Goal: Information Seeking & Learning: Learn about a topic

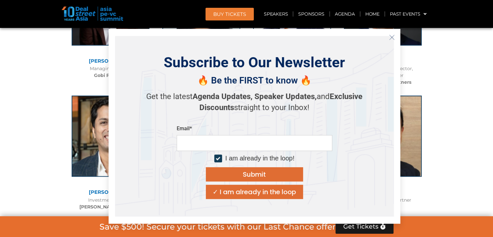
scroll to position [3439, 0]
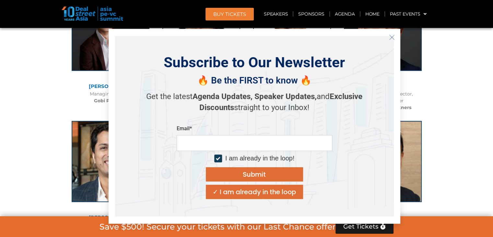
click at [392, 39] on icon "Close" at bounding box center [392, 37] width 6 height 6
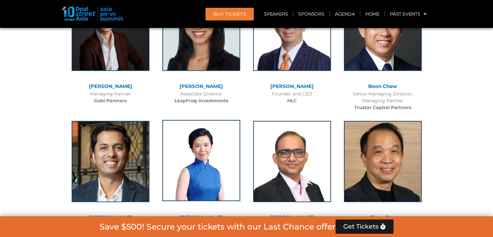
click at [213, 140] on img at bounding box center [201, 160] width 78 height 81
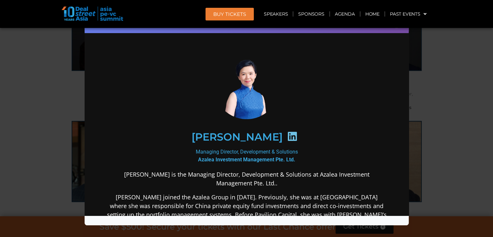
scroll to position [0, 0]
click at [47, 107] on div "Speaker Profile ×" at bounding box center [246, 118] width 493 height 237
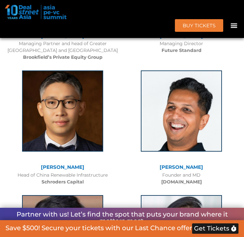
scroll to position [3809, 0]
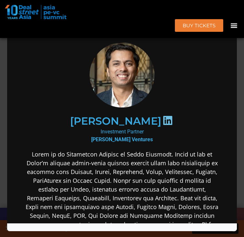
scroll to position [0, 0]
click at [5, 60] on div "Speaker Profile ×" at bounding box center [122, 118] width 244 height 237
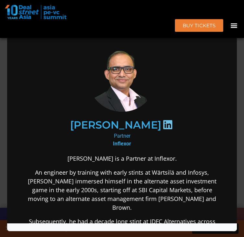
click at [6, 89] on div "Speaker Profile ×" at bounding box center [122, 118] width 244 height 237
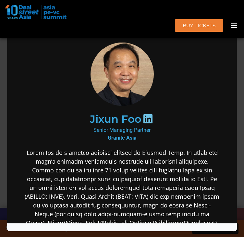
scroll to position [3602, 0]
click at [240, 65] on div "Speaker Profile ×" at bounding box center [122, 118] width 244 height 237
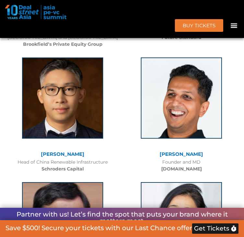
scroll to position [3818, 0]
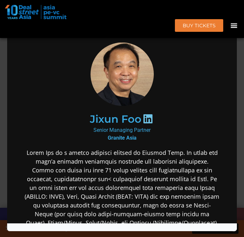
scroll to position [0, 0]
click at [126, 73] on img at bounding box center [122, 73] width 72 height 63
click at [240, 65] on div "Speaker Profile ×" at bounding box center [122, 118] width 244 height 237
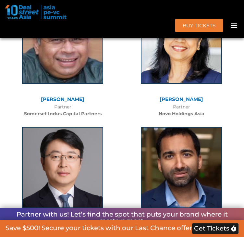
scroll to position [4003, 0]
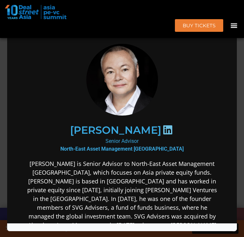
scroll to position [0, 0]
click at [243, 72] on div "Speaker Profile ×" at bounding box center [122, 118] width 244 height 237
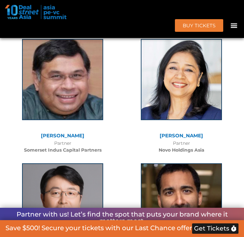
scroll to position [3965, 0]
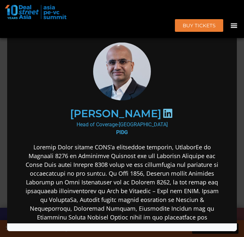
scroll to position [0, 0]
click at [4, 85] on div "Speaker Profile ×" at bounding box center [122, 118] width 244 height 237
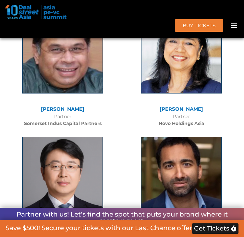
scroll to position [3989, 0]
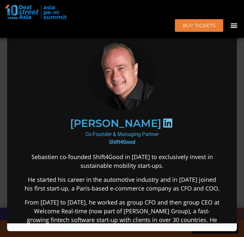
scroll to position [0, 0]
click at [14, 111] on div "[PERSON_NAME] Co-Founder & Managing Partner Shift4Good Sebastien co-founded Shi…" at bounding box center [122, 231] width 217 height 398
click at [6, 108] on div "Speaker Profile ×" at bounding box center [122, 118] width 244 height 237
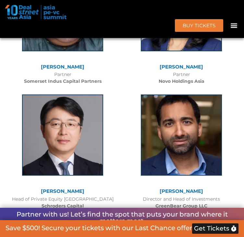
scroll to position [3994, 0]
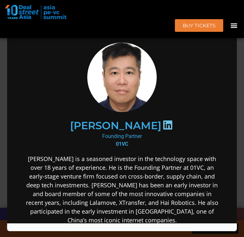
scroll to position [0, 0]
click at [1, 122] on div "Speaker Profile ×" at bounding box center [122, 118] width 244 height 237
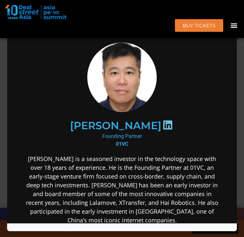
click at [3, 84] on div "Speaker Profile ×" at bounding box center [122, 118] width 244 height 237
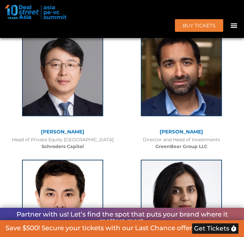
scroll to position [4087, 0]
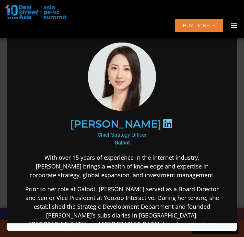
scroll to position [0, 0]
click at [7, 57] on iframe at bounding box center [122, 124] width 230 height 198
click at [3, 75] on div "Speaker Profile ×" at bounding box center [122, 118] width 244 height 237
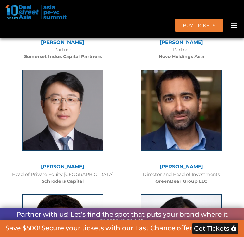
scroll to position [4078, 0]
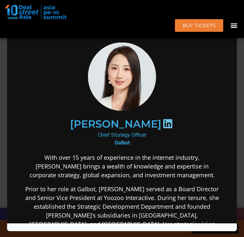
scroll to position [0, 0]
click at [6, 86] on div "Speaker Profile ×" at bounding box center [122, 118] width 244 height 237
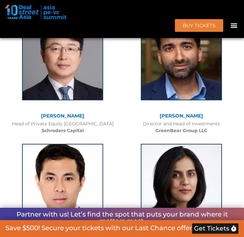
scroll to position [4104, 0]
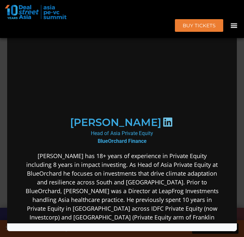
scroll to position [0, 0]
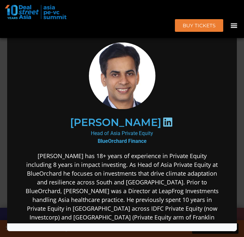
click at [1, 87] on div "Speaker Profile ×" at bounding box center [122, 118] width 244 height 237
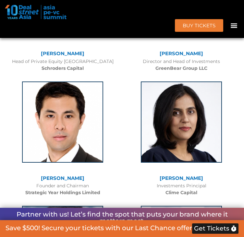
scroll to position [4171, 0]
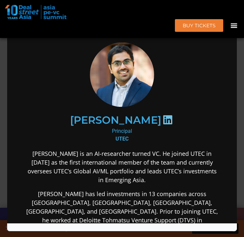
scroll to position [0, 0]
click at [4, 108] on div "Speaker Profile ×" at bounding box center [122, 118] width 244 height 237
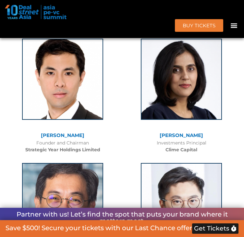
scroll to position [4215, 0]
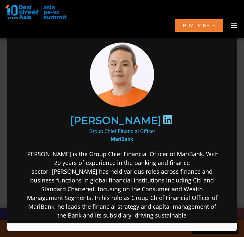
scroll to position [0, 0]
click at [2, 113] on div "Speaker Profile ×" at bounding box center [122, 118] width 244 height 237
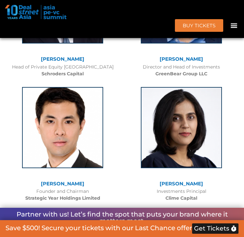
scroll to position [4167, 0]
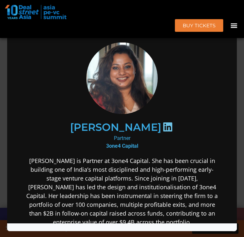
scroll to position [0, 0]
click at [6, 83] on div "Speaker Profile ×" at bounding box center [122, 118] width 244 height 237
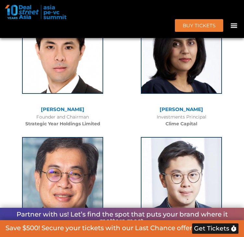
scroll to position [4236, 0]
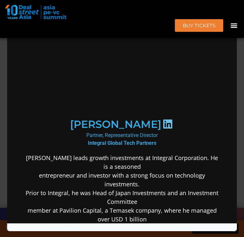
scroll to position [0, 0]
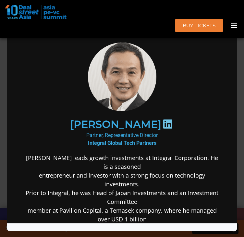
click at [2, 118] on div "Speaker Profile ×" at bounding box center [122, 118] width 244 height 237
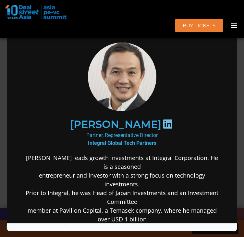
click at [3, 59] on div "Speaker Profile ×" at bounding box center [122, 118] width 244 height 237
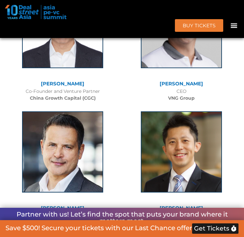
scroll to position [4514, 0]
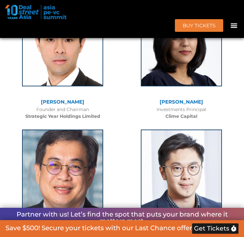
scroll to position [4248, 0]
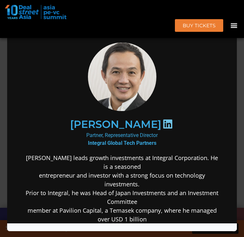
click at [6, 70] on div "Speaker Profile ×" at bounding box center [122, 118] width 244 height 237
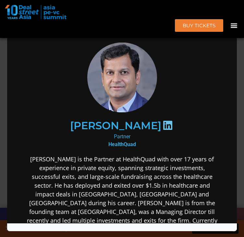
scroll to position [0, 0]
click at [2, 107] on div "Speaker Profile ×" at bounding box center [122, 118] width 244 height 237
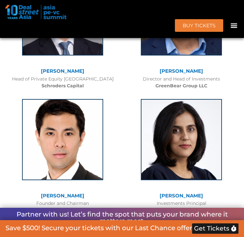
scroll to position [4239, 0]
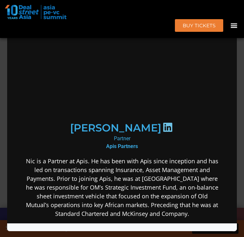
scroll to position [0, 0]
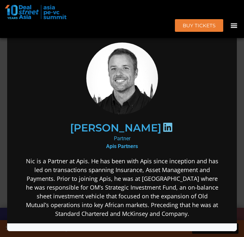
click at [6, 83] on div "Speaker Profile ×" at bounding box center [122, 118] width 244 height 237
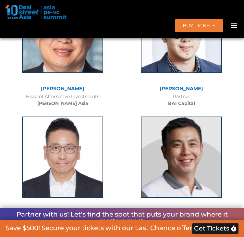
scroll to position [4385, 0]
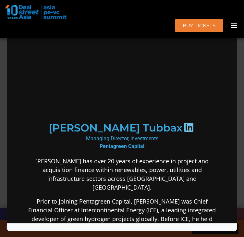
scroll to position [0, 0]
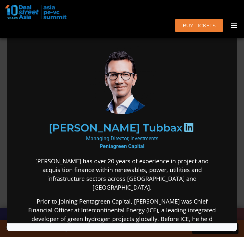
click at [4, 79] on div "Speaker Profile ×" at bounding box center [122, 118] width 244 height 237
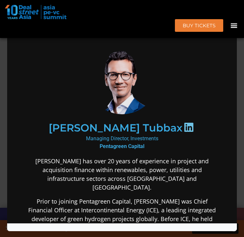
click at [121, 62] on img at bounding box center [122, 78] width 72 height 72
click at [121, 63] on img at bounding box center [122, 78] width 72 height 72
click at [242, 53] on div "Speaker Profile ×" at bounding box center [122, 118] width 244 height 237
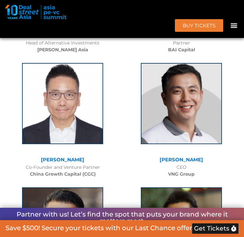
scroll to position [4440, 0]
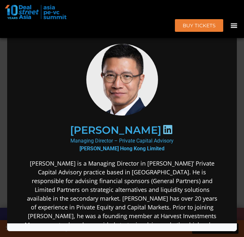
scroll to position [0, 0]
click at [238, 112] on div "Speaker Profile ×" at bounding box center [122, 118] width 244 height 237
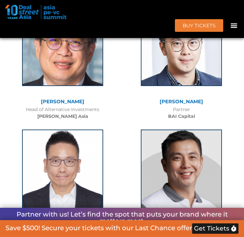
scroll to position [4371, 0]
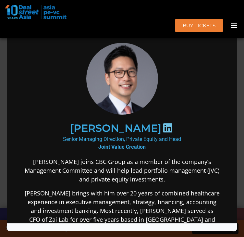
scroll to position [0, 0]
click at [241, 39] on div "Speaker Profile ×" at bounding box center [122, 118] width 244 height 237
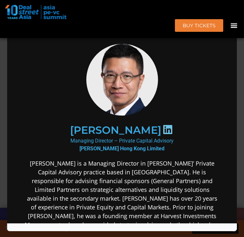
scroll to position [4322, 0]
click at [3, 107] on div "Speaker Profile ×" at bounding box center [122, 118] width 244 height 237
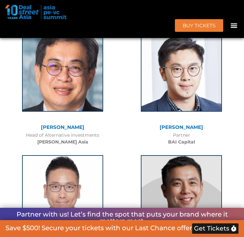
scroll to position [4347, 0]
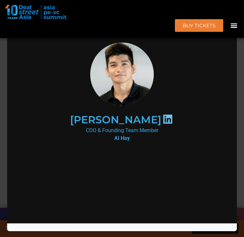
scroll to position [0, 0]
click at [3, 70] on div "Speaker Profile ×" at bounding box center [122, 118] width 244 height 237
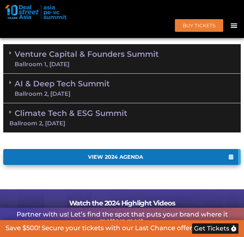
scroll to position [511, 0]
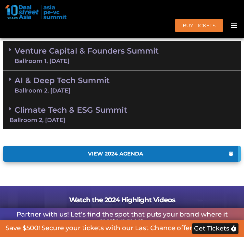
click at [69, 93] on link "AI & Deep Tech Summit Ballroom 2, [DATE]" at bounding box center [62, 85] width 95 height 17
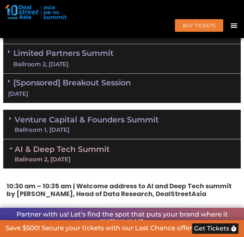
scroll to position [462, 0]
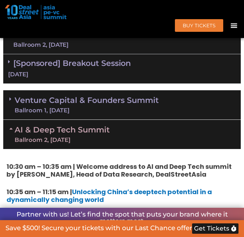
click at [61, 19] on link "Private Equity & Investment Summit Ballroom 1, [DATE]" at bounding box center [85, 9] width 145 height 19
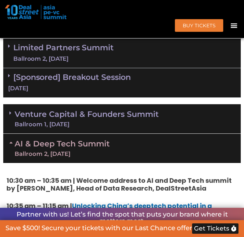
scroll to position [1180, 0]
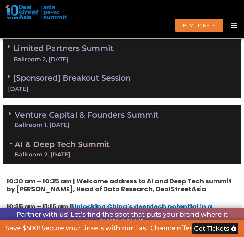
click at [11, 50] on span at bounding box center [10, 47] width 5 height 6
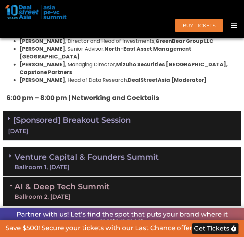
scroll to position [1730, 0]
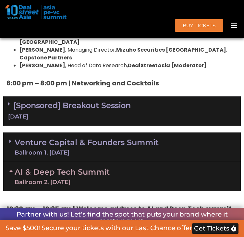
click at [14, 138] on span at bounding box center [11, 141] width 5 height 6
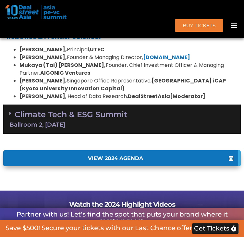
scroll to position [2662, 0]
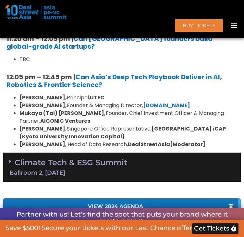
click at [13, 170] on div "Ballroom 2, [DATE]" at bounding box center [121, 173] width 225 height 6
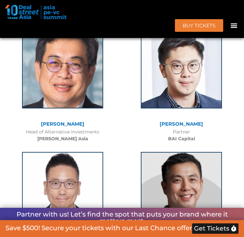
scroll to position [6901, 0]
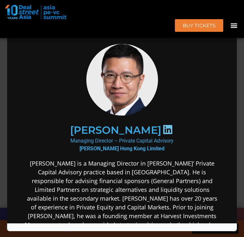
scroll to position [0, 0]
click at [7, 103] on section "[PERSON_NAME] Managing Director – Private Capital Advisory [PERSON_NAME] Hong K…" at bounding box center [122, 213] width 230 height 376
click at [3, 104] on div "Speaker Profile ×" at bounding box center [122, 118] width 244 height 237
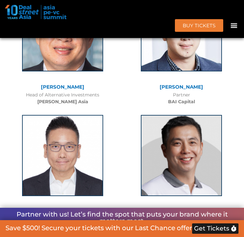
scroll to position [6972, 0]
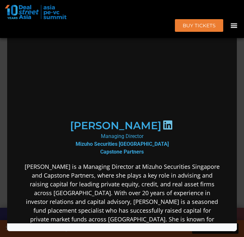
scroll to position [0, 0]
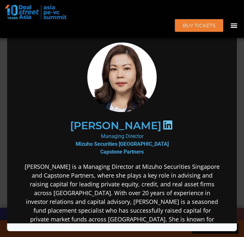
click at [6, 86] on div "Speaker Profile ×" at bounding box center [122, 118] width 244 height 237
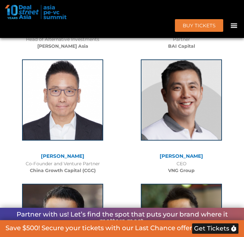
scroll to position [7028, 0]
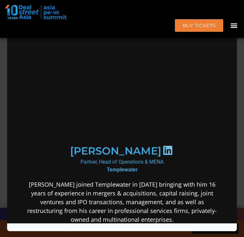
scroll to position [0, 0]
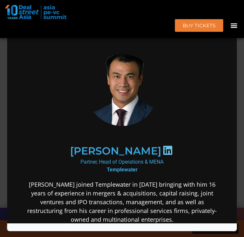
drag, startPoint x: 100, startPoint y: 99, endPoint x: 202, endPoint y: 34, distance: 121.4
click at [4, 78] on div "Speaker Profile ×" at bounding box center [122, 118] width 244 height 237
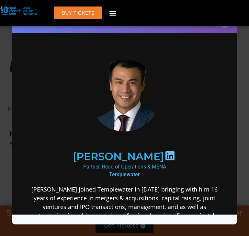
click at [244, 58] on div "Speaker Profile ×" at bounding box center [124, 118] width 249 height 236
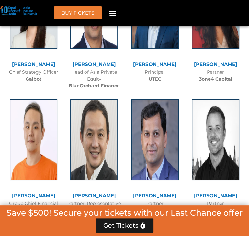
scroll to position [6637, 0]
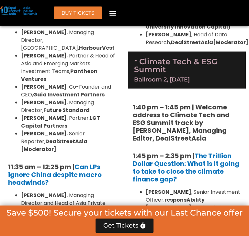
scroll to position [6116, 0]
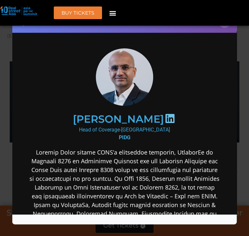
scroll to position [0, 0]
click at [238, 79] on div "Speaker Profile ×" at bounding box center [124, 118] width 249 height 236
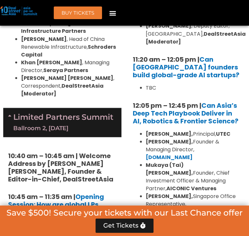
scroll to position [1837, 0]
